Goal: Task Accomplishment & Management: Manage account settings

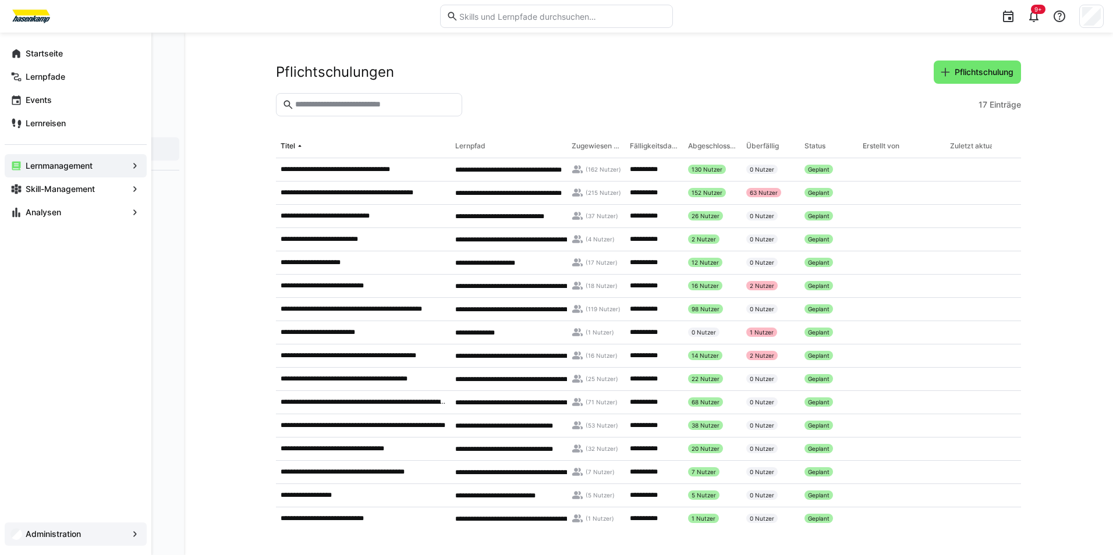
click at [107, 544] on div "Administration" at bounding box center [76, 534] width 142 height 23
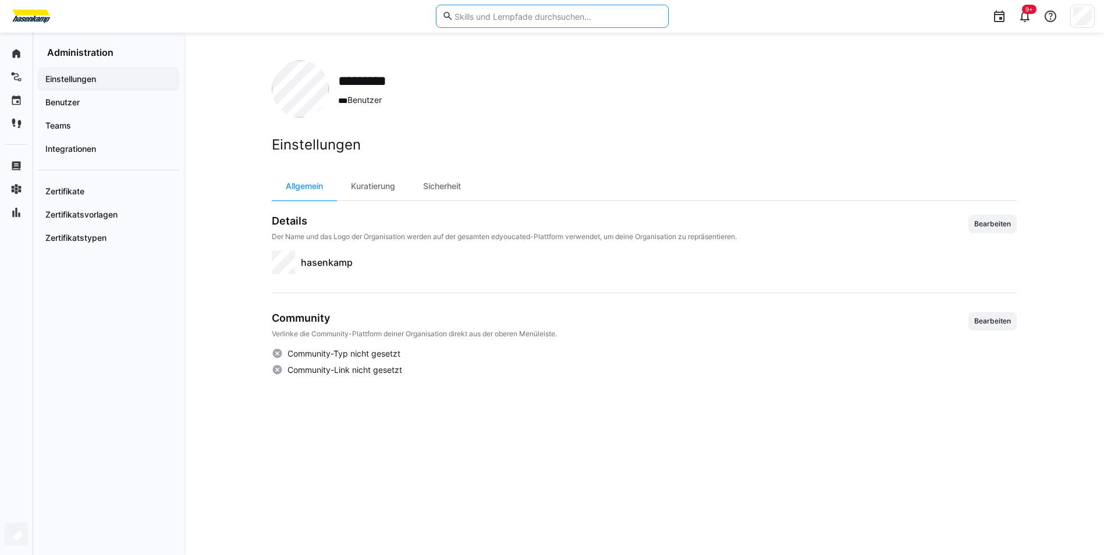
click at [497, 21] on input "text" at bounding box center [558, 16] width 208 height 10
click at [332, 265] on span "hasenkamp" at bounding box center [327, 263] width 52 height 14
click at [378, 185] on div "Kuratierung" at bounding box center [373, 186] width 72 height 28
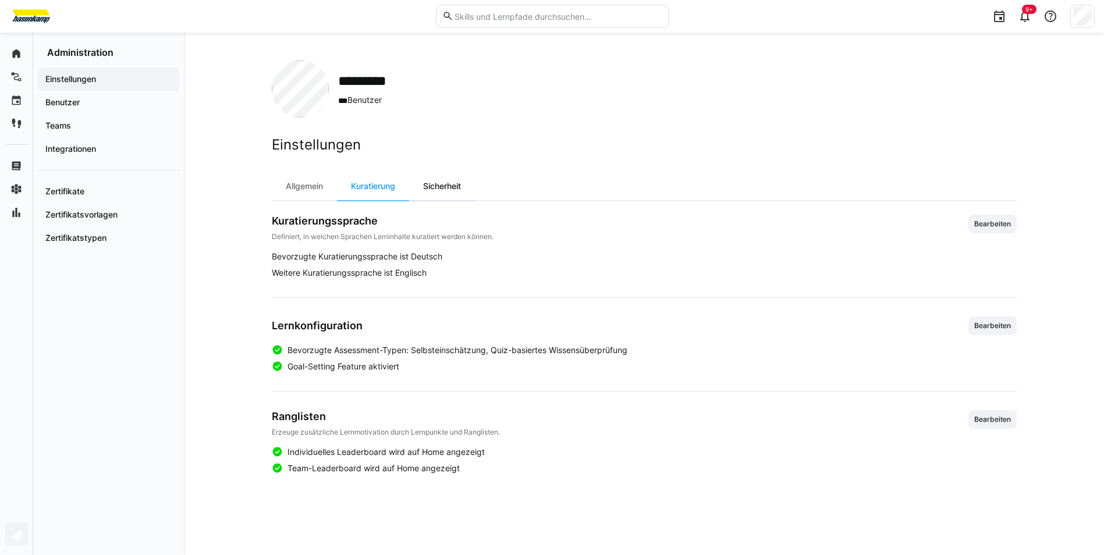
click at [472, 191] on div "Sicherheit" at bounding box center [442, 186] width 66 height 28
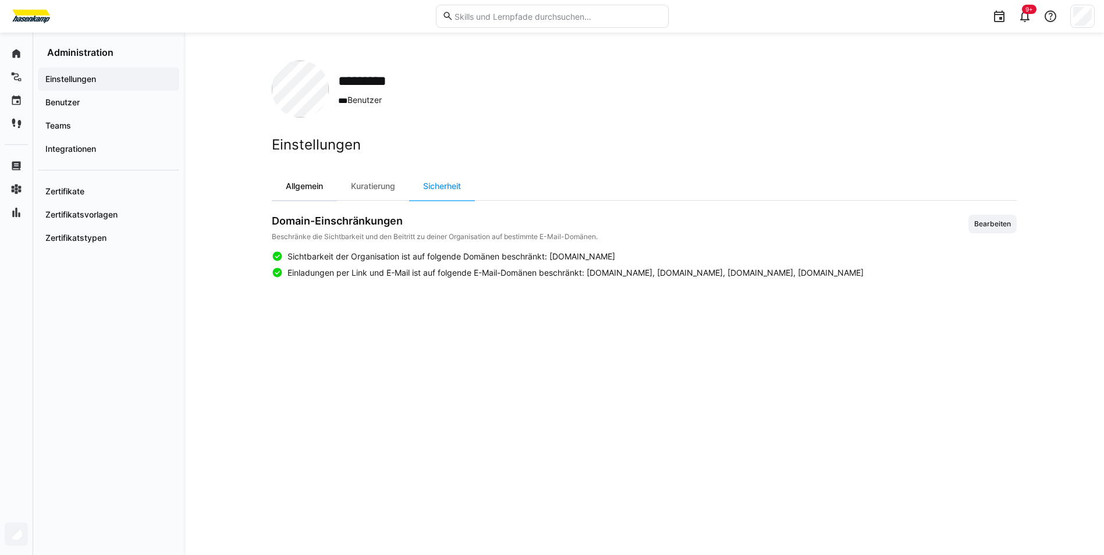
click at [314, 190] on div "Allgemein" at bounding box center [304, 186] width 65 height 28
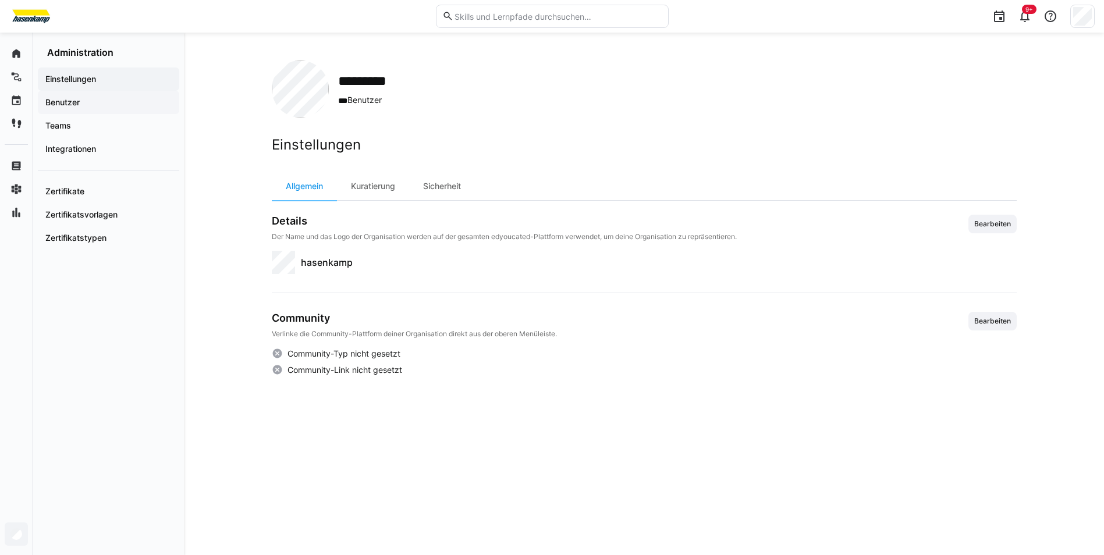
click at [85, 95] on div "Benutzer" at bounding box center [108, 102] width 141 height 23
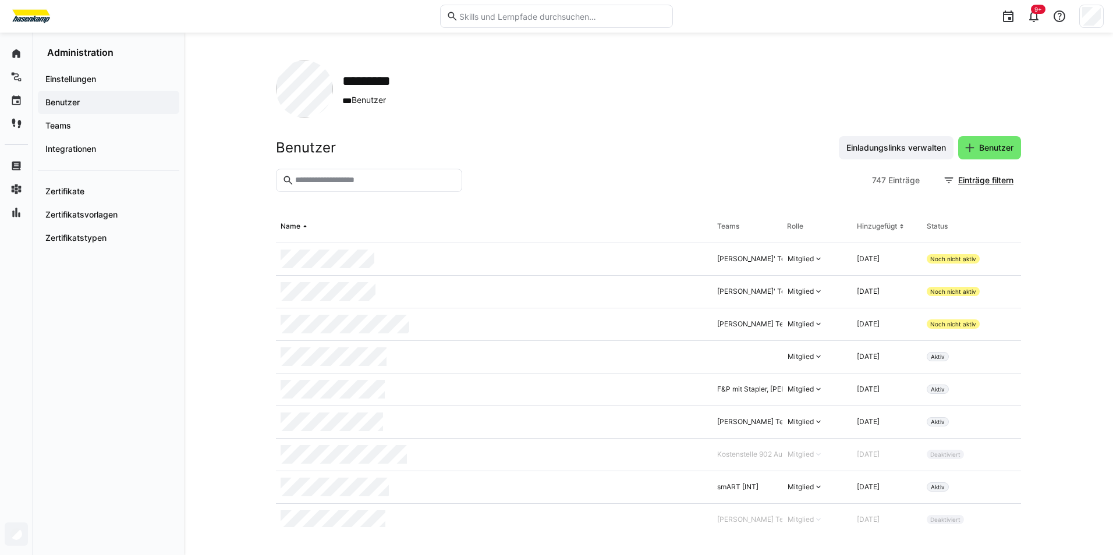
click at [405, 184] on input "text" at bounding box center [375, 180] width 162 height 10
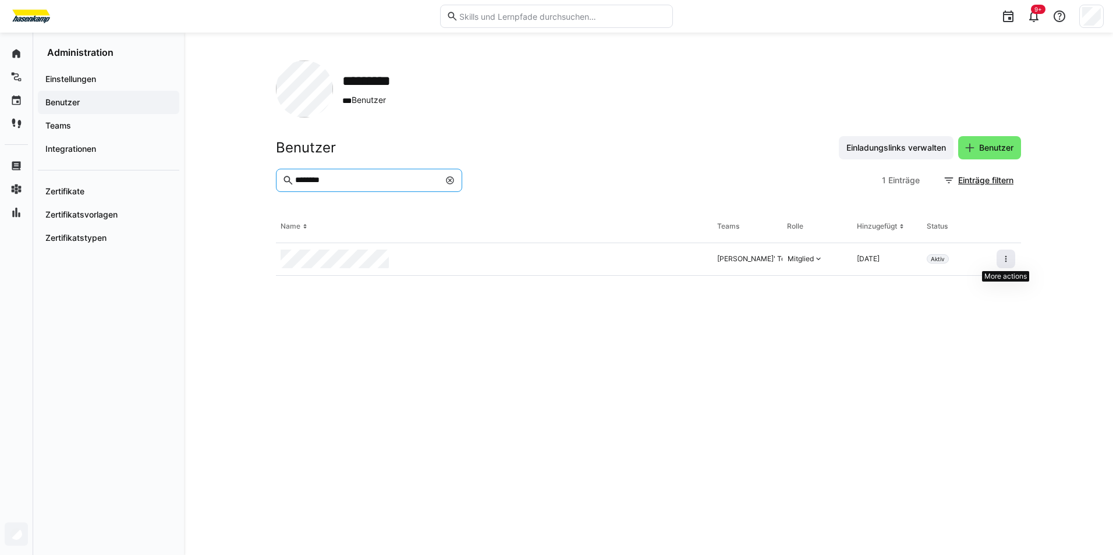
click at [1003, 263] on eds-icon at bounding box center [1005, 258] width 9 height 9
click at [342, 180] on input "********" at bounding box center [367, 180] width 146 height 10
drag, startPoint x: 356, startPoint y: 180, endPoint x: 182, endPoint y: 161, distance: 174.5
click at [182, 161] on div "Startseite Lernpfade Events Lernreisen Lernmanagement Skill-Management Analysen…" at bounding box center [556, 294] width 1113 height 523
type input "*******"
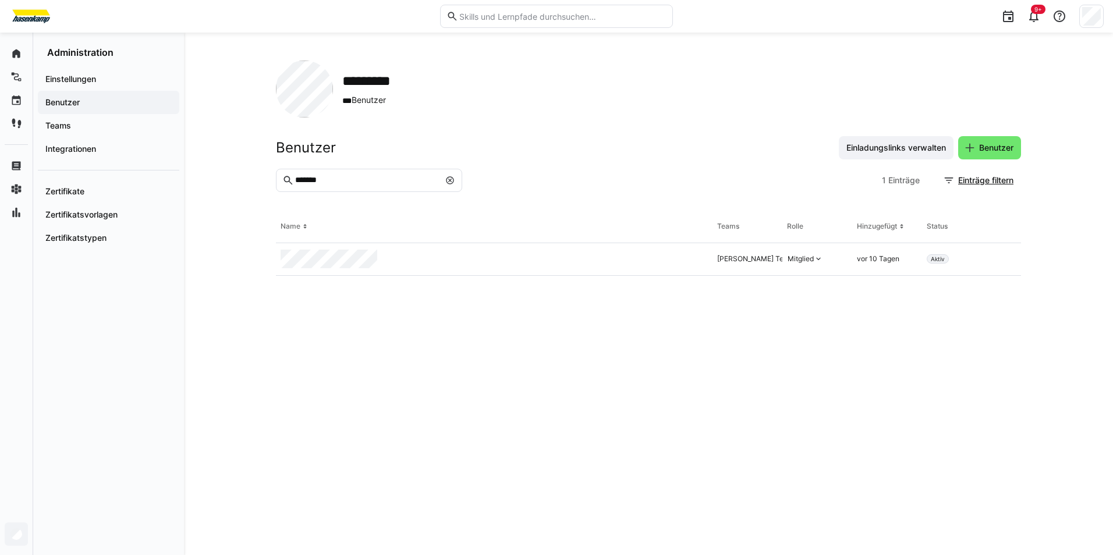
click at [842, 424] on eds-table "Name Teams Rolle Hinzugefügt Status [PERSON_NAME] Team, Kostenstelle 902 Ausbil…" at bounding box center [648, 369] width 745 height 317
click at [1001, 254] on span at bounding box center [1006, 259] width 19 height 19
click at [989, 283] on div "Benutzer deaktivieren" at bounding box center [945, 286] width 121 height 9
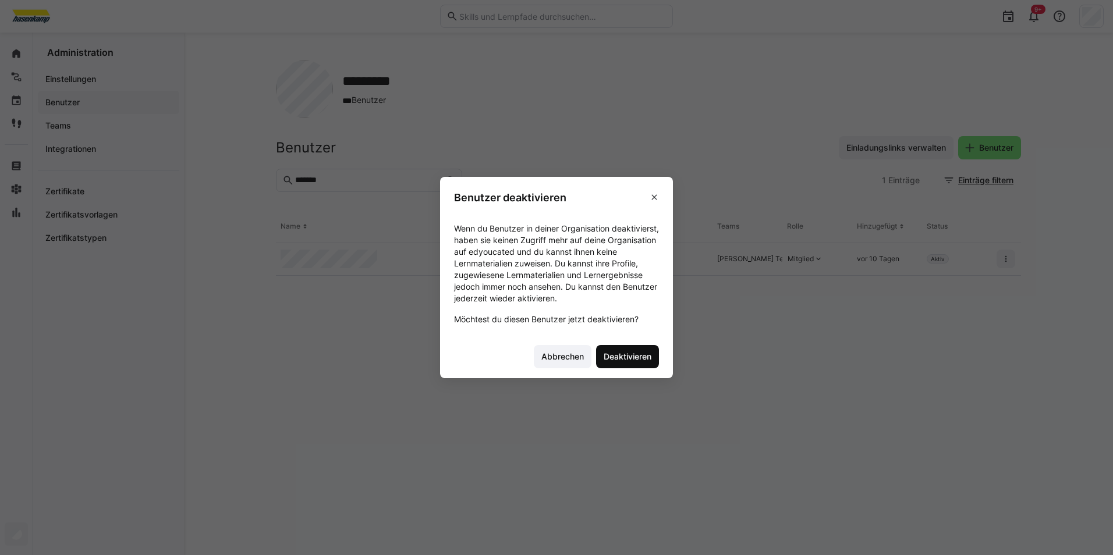
click at [634, 359] on span "Deaktivieren" at bounding box center [627, 357] width 51 height 12
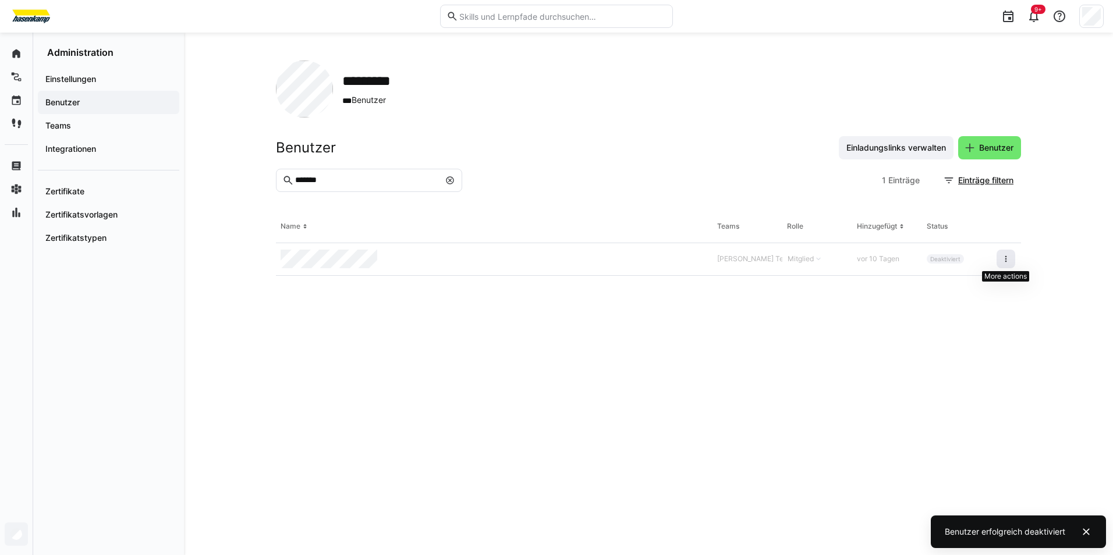
click at [1009, 261] on eds-icon at bounding box center [1005, 258] width 9 height 9
click at [940, 283] on div "Benutzer reaktivieren" at bounding box center [945, 286] width 121 height 9
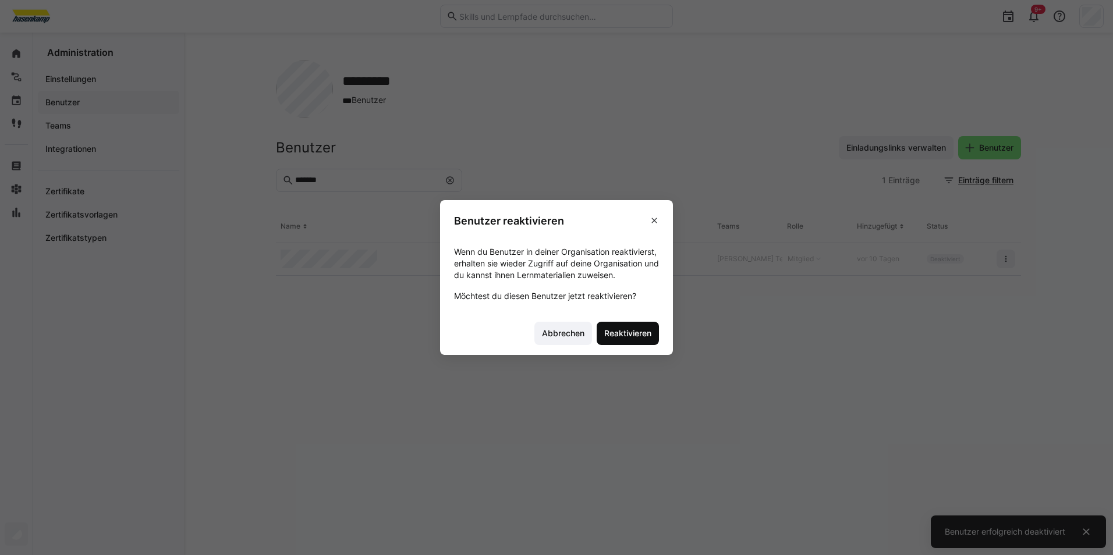
click at [625, 334] on span "Reaktivieren" at bounding box center [628, 334] width 51 height 12
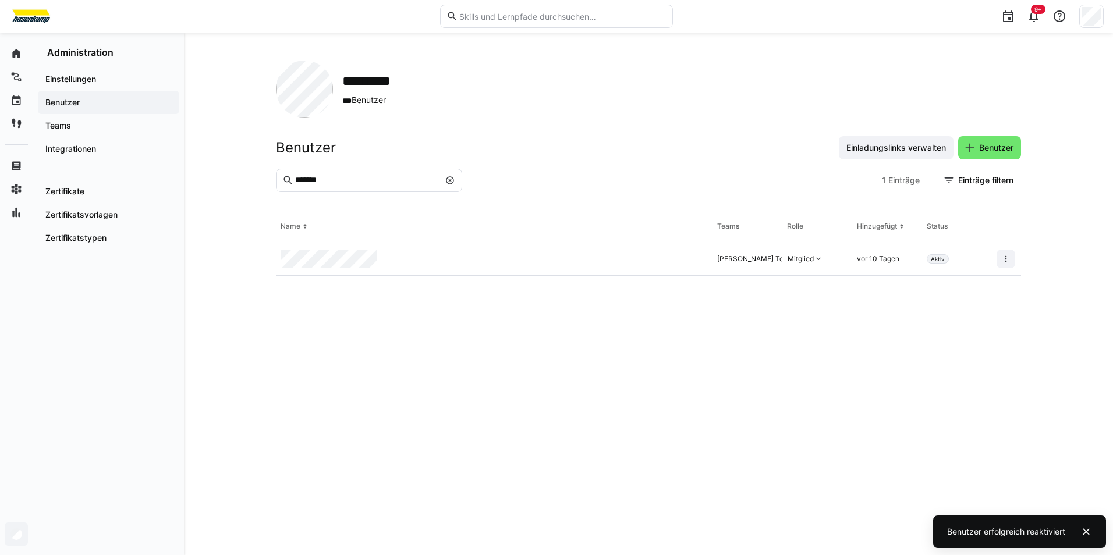
click at [337, 249] on div at bounding box center [494, 259] width 437 height 33
